Goal: Task Accomplishment & Management: Use online tool/utility

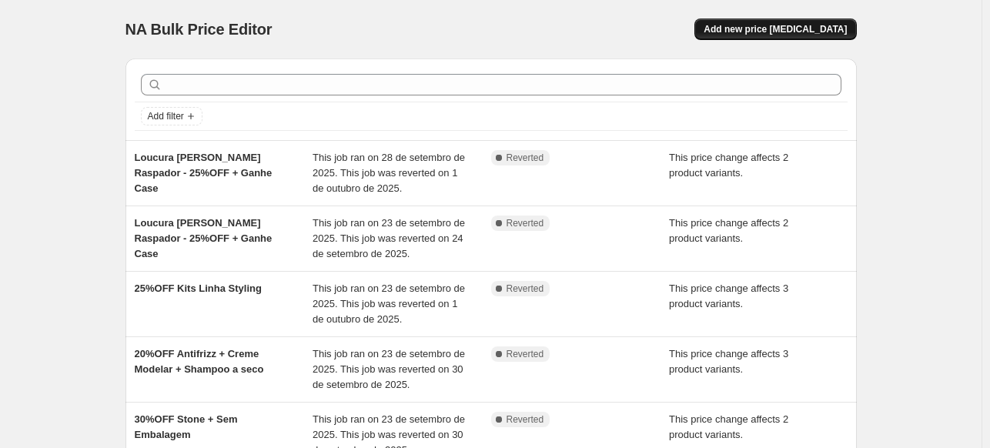
click at [836, 33] on span "Add new price [MEDICAL_DATA]" at bounding box center [774, 29] width 143 height 12
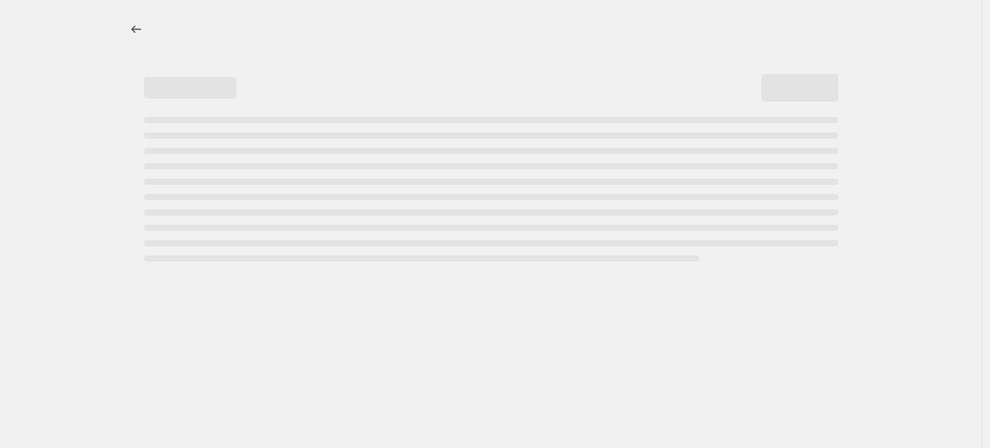
select select "percentage"
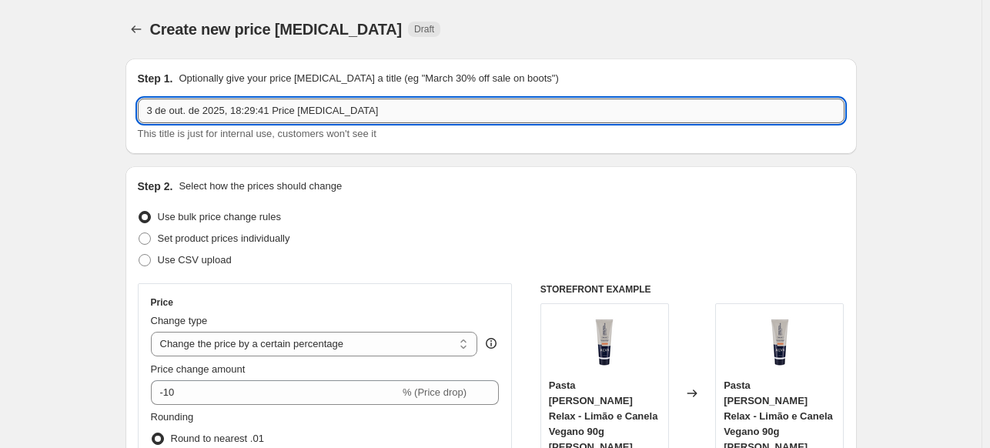
click at [239, 112] on input "3 de out. de 2025, 18:29:41 Price [MEDICAL_DATA]" at bounding box center [491, 111] width 707 height 25
click at [239, 113] on input "3 de out. de 2025, 18:29:41 Price [MEDICAL_DATA]" at bounding box center [491, 111] width 707 height 25
click at [239, 112] on input "3 de out. de 2025, 18:29:41 Price [MEDICAL_DATA]" at bounding box center [491, 111] width 707 height 25
type input "50%OFF Sem Embalagem e Stone Refil"
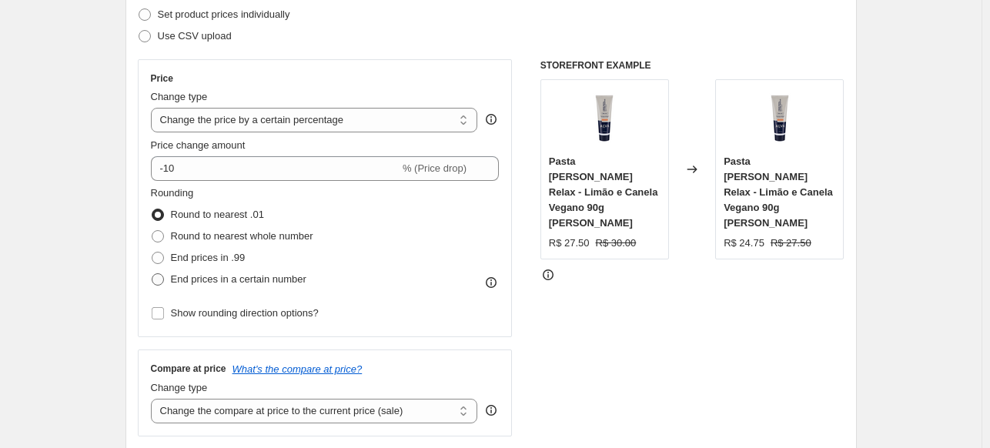
scroll to position [231, 0]
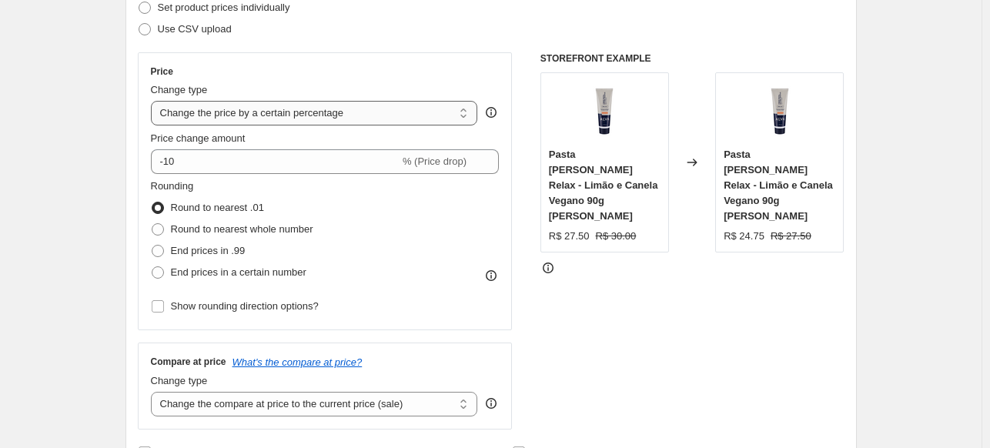
click at [292, 119] on select "Change the price to a certain amount Change the price by a certain amount Chang…" at bounding box center [314, 113] width 327 height 25
select select "pcap"
click at [154, 101] on select "Change the price to a certain amount Change the price by a certain amount Chang…" at bounding box center [314, 113] width 327 height 25
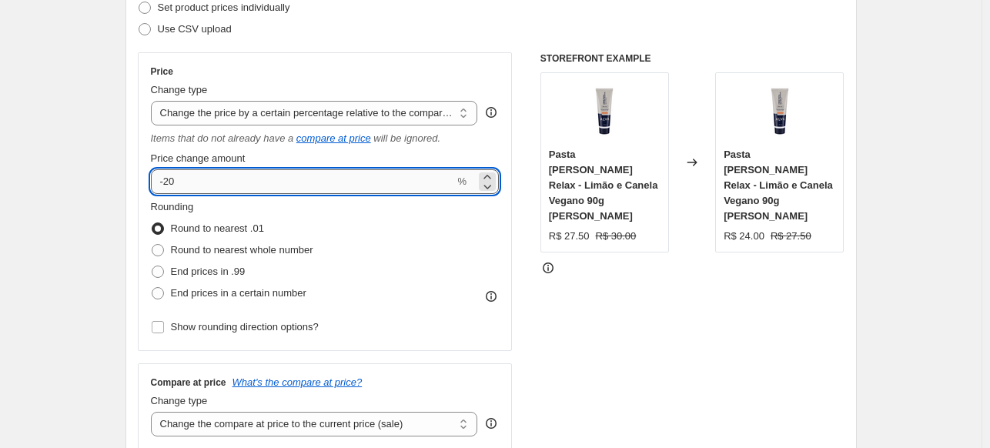
click at [251, 189] on input "-20" at bounding box center [303, 181] width 304 height 25
type input "-2"
type input "-50"
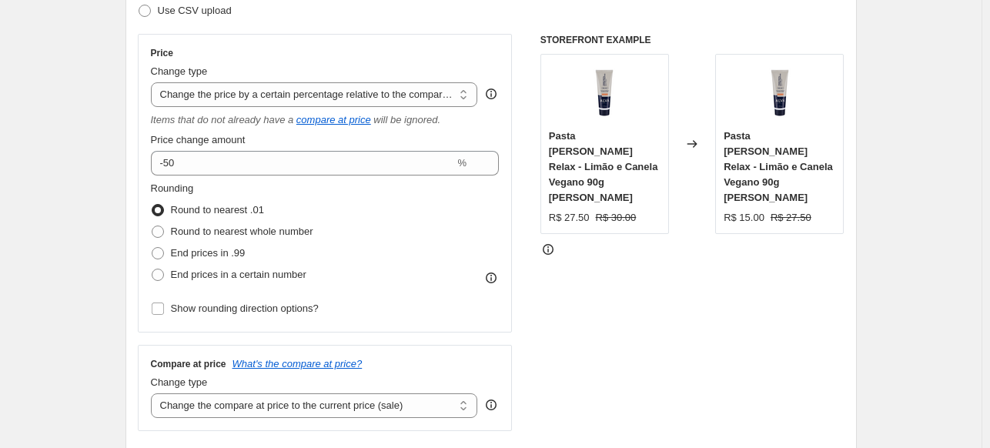
scroll to position [308, 0]
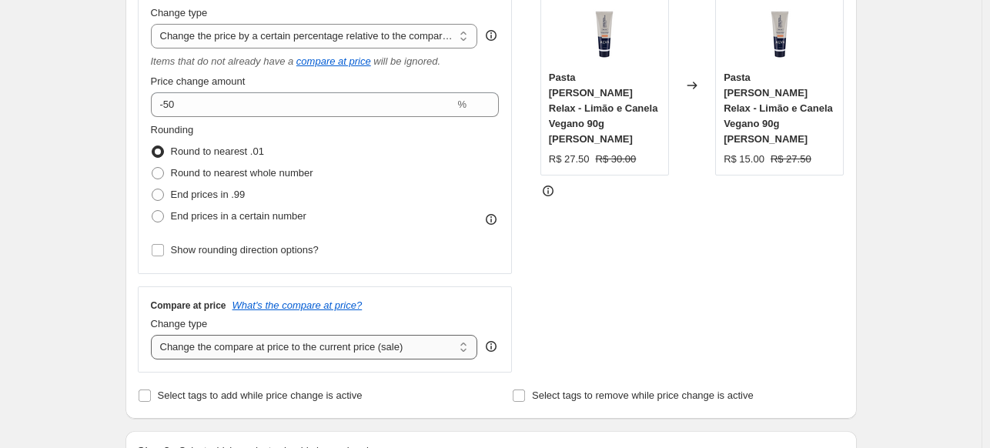
click at [298, 342] on select "Change the compare at price to the current price (sale) Change the compare at p…" at bounding box center [314, 347] width 327 height 25
select select "no_change"
click at [154, 336] on select "Change the compare at price to the current price (sale) Change the compare at p…" at bounding box center [314, 347] width 327 height 25
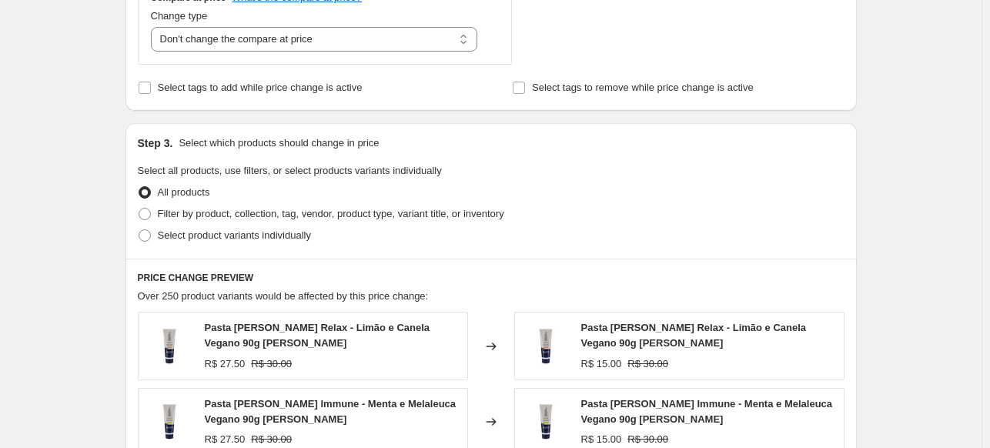
scroll to position [693, 0]
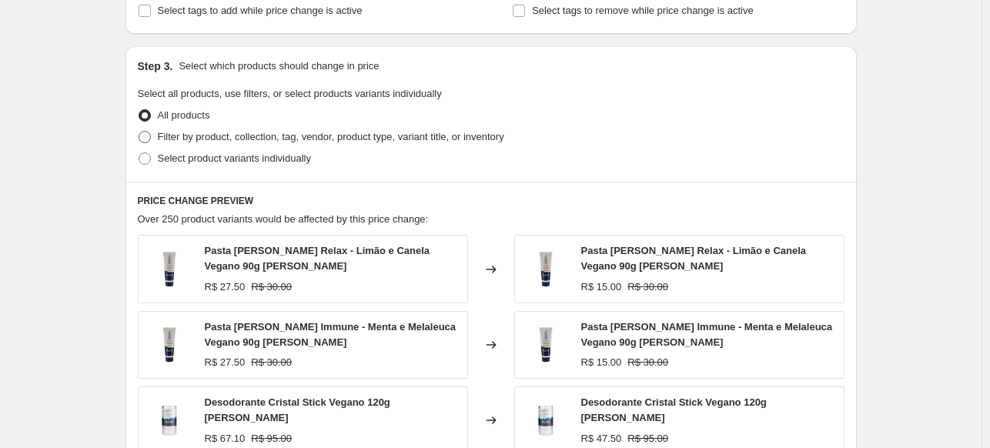
click at [332, 135] on span "Filter by product, collection, tag, vendor, product type, variant title, or inv…" at bounding box center [331, 137] width 346 height 12
click at [139, 132] on input "Filter by product, collection, tag, vendor, product type, variant title, or inv…" at bounding box center [139, 131] width 1 height 1
radio input "true"
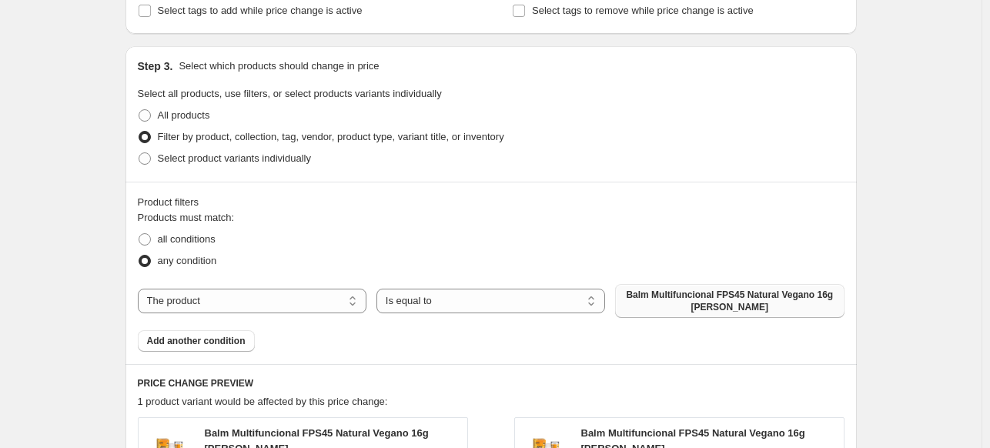
click at [703, 304] on span "Balm Multifuncional FPS45 Natural Vegano 16g [PERSON_NAME]" at bounding box center [729, 301] width 210 height 25
click at [208, 346] on span "Add another condition" at bounding box center [196, 341] width 99 height 12
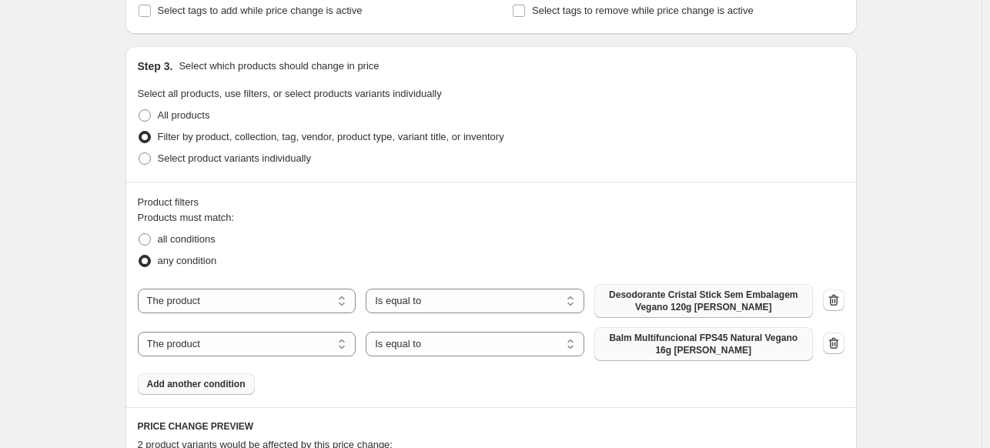
click at [718, 352] on span "Balm Multifuncional FPS45 Natural Vegano 16g [PERSON_NAME]" at bounding box center [703, 344] width 200 height 25
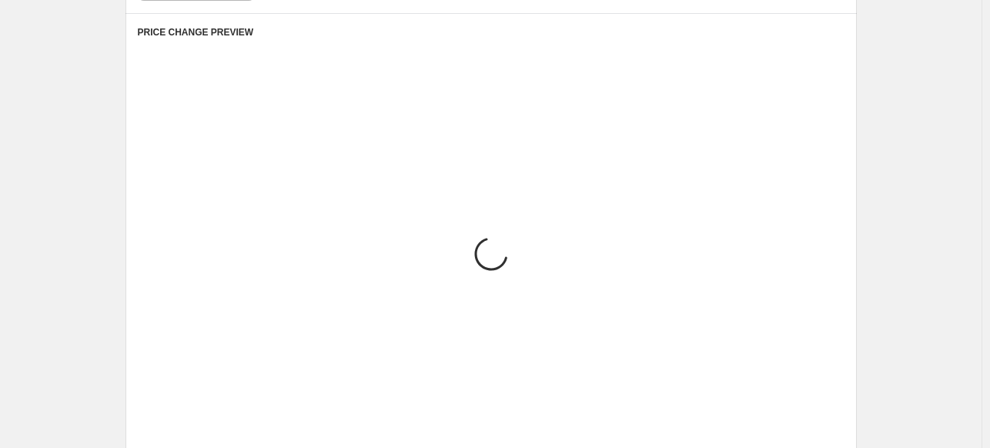
scroll to position [1128, 0]
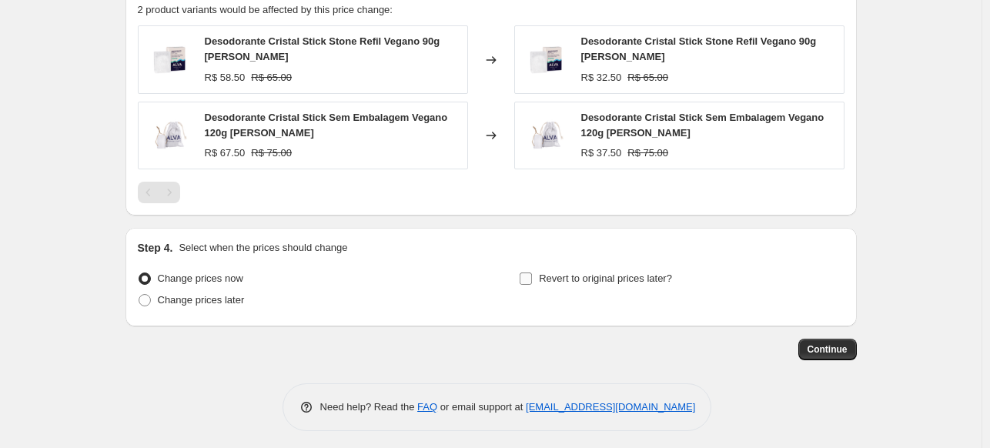
click at [553, 272] on span "Revert to original prices later?" at bounding box center [605, 278] width 133 height 12
click at [532, 272] on input "Revert to original prices later?" at bounding box center [526, 278] width 12 height 12
checkbox input "true"
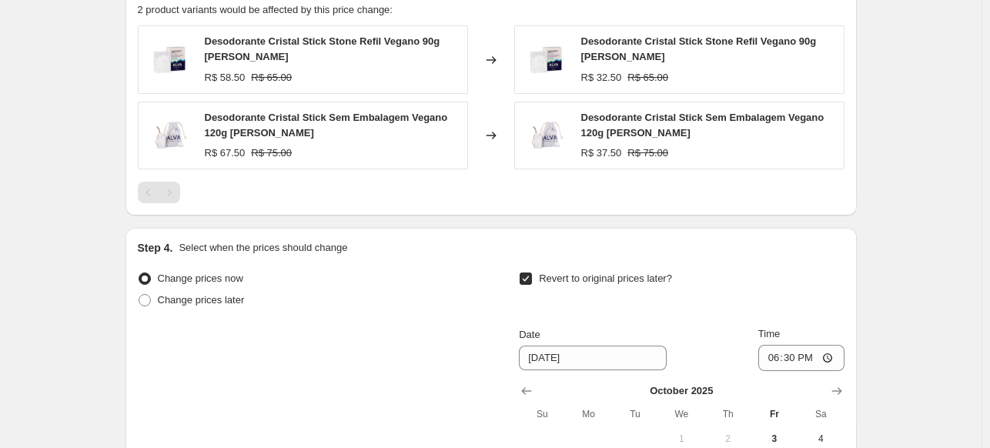
scroll to position [1392, 0]
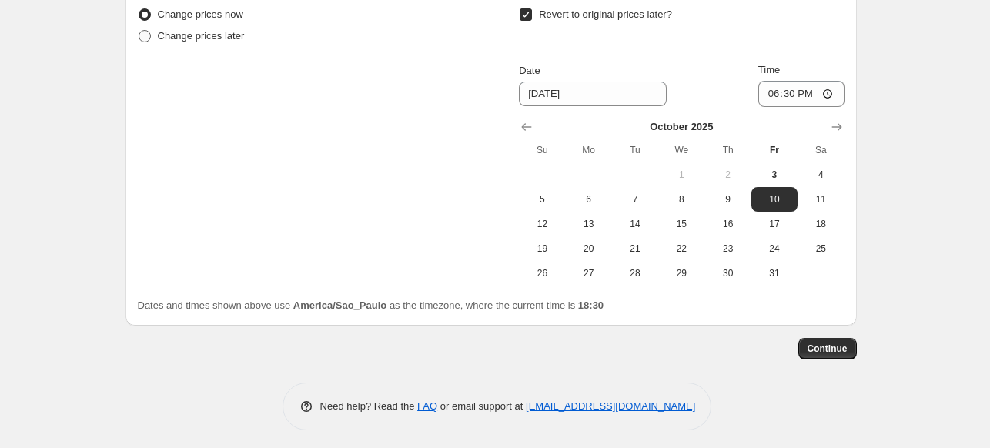
click at [224, 34] on span "Change prices later" at bounding box center [201, 36] width 87 height 12
click at [139, 31] on input "Change prices later" at bounding box center [139, 30] width 1 height 1
radio input "true"
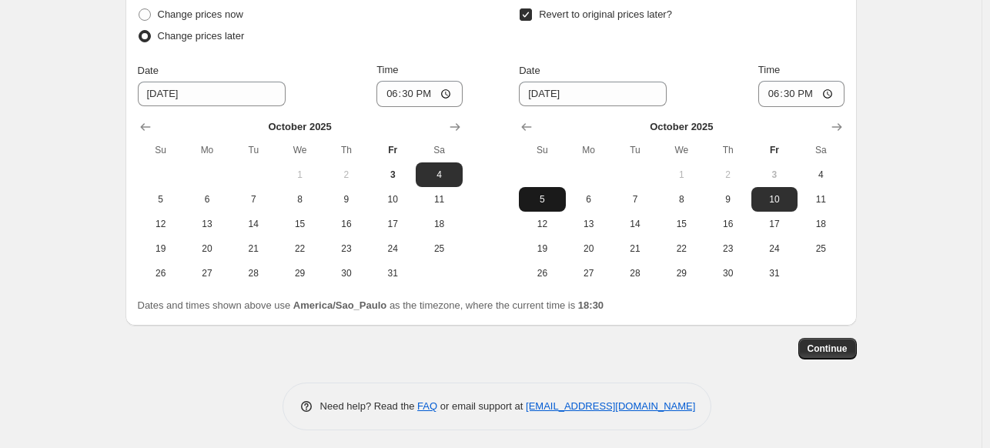
click at [536, 197] on span "5" at bounding box center [542, 199] width 34 height 12
type input "[DATE]"
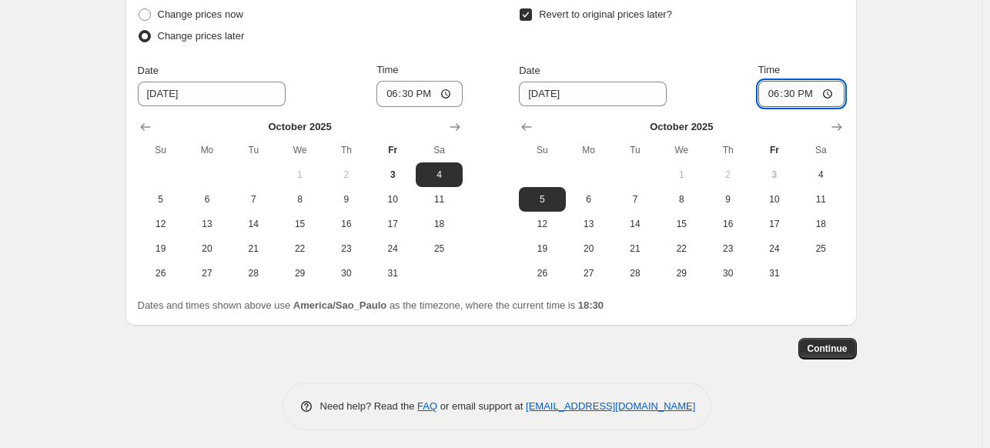
click at [798, 91] on input "18:30" at bounding box center [801, 94] width 86 height 26
type input "23:59"
click at [395, 169] on span "3" at bounding box center [393, 175] width 34 height 12
type input "[DATE]"
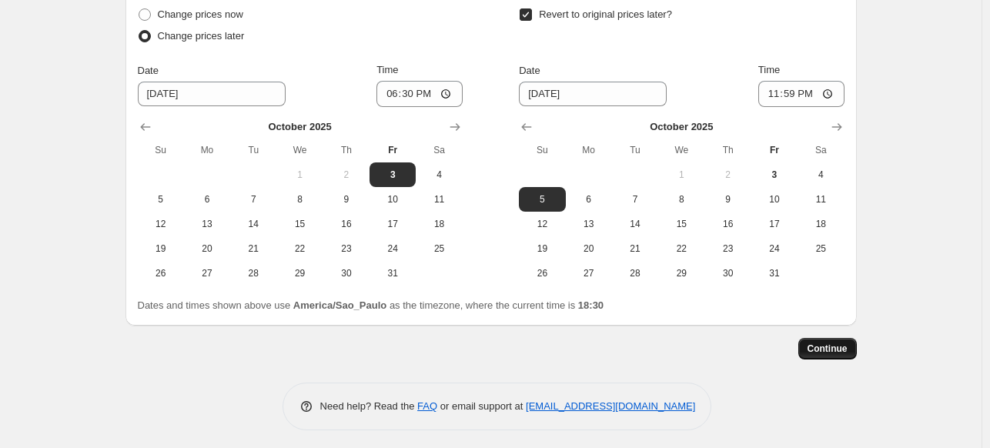
click at [845, 345] on span "Continue" at bounding box center [827, 348] width 40 height 12
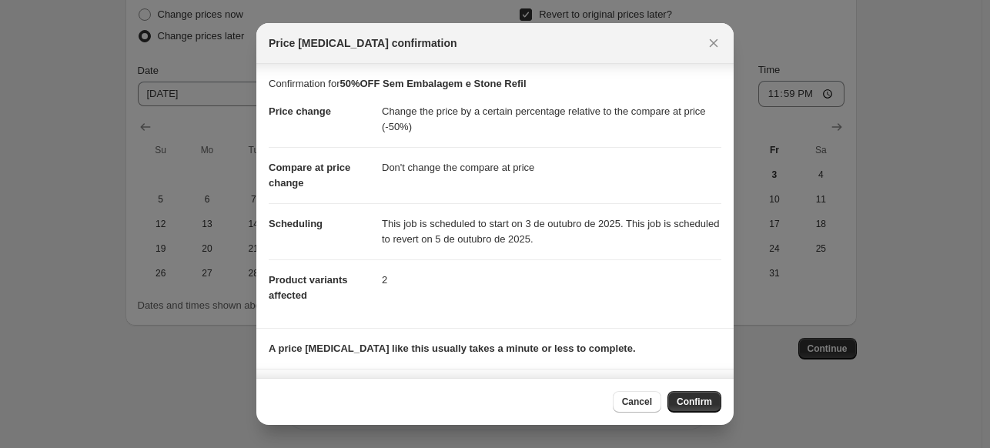
scroll to position [68, 0]
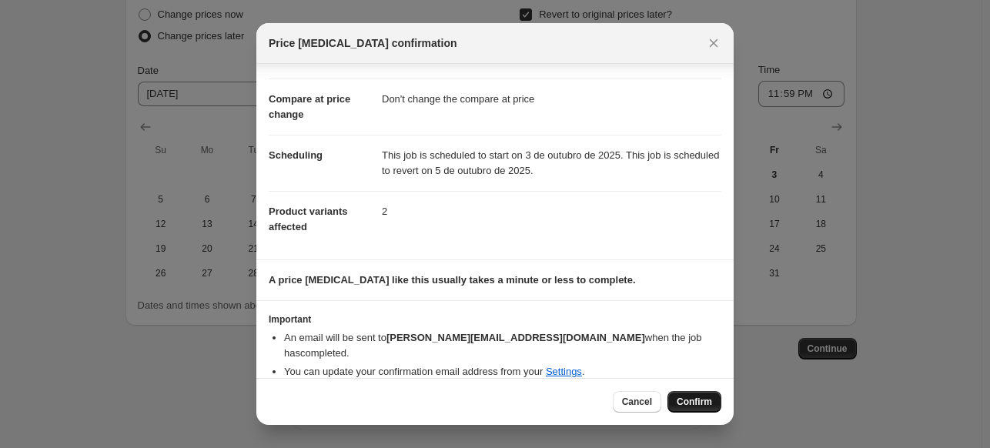
click at [687, 396] on span "Confirm" at bounding box center [694, 402] width 35 height 12
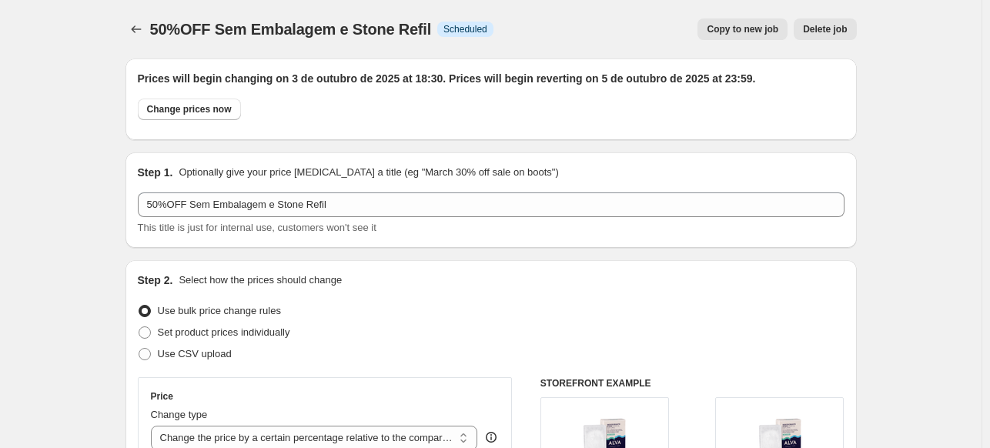
scroll to position [1392, 0]
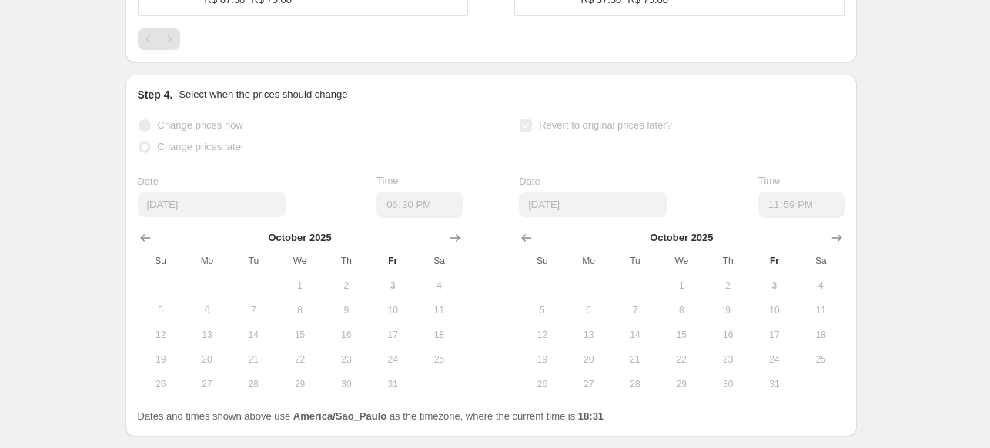
select select "pcap"
select select "no_change"
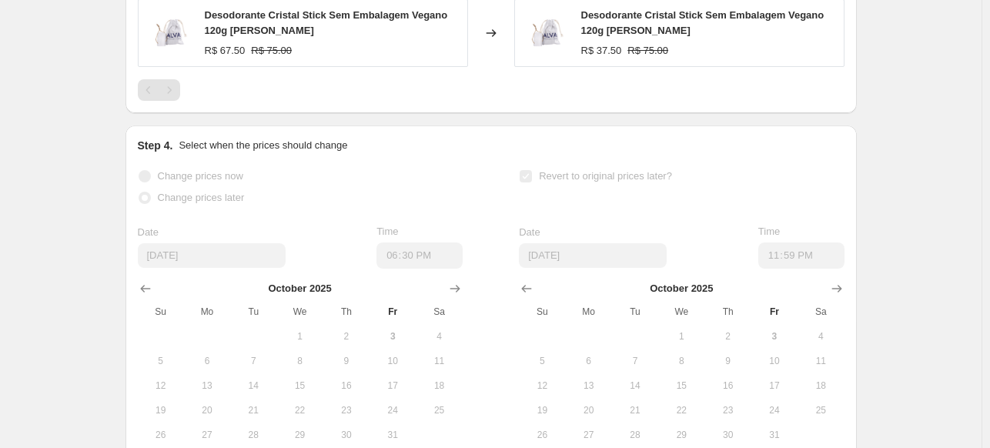
scroll to position [0, 0]
